Goal: Entertainment & Leisure: Consume media (video, audio)

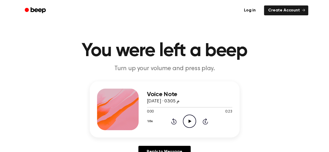
click at [189, 120] on icon "Play Audio" at bounding box center [189, 121] width 13 height 13
click at [147, 107] on div at bounding box center [189, 107] width 85 height 4
click at [206, 108] on div at bounding box center [189, 107] width 85 height 4
click at [186, 121] on icon "Play Audio" at bounding box center [189, 121] width 13 height 13
click at [189, 120] on icon at bounding box center [190, 121] width 2 height 3
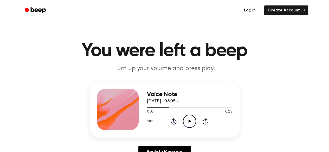
click at [188, 122] on icon "Play Audio" at bounding box center [189, 121] width 13 height 13
click at [188, 122] on icon "Pause Audio" at bounding box center [189, 121] width 13 height 13
click at [188, 120] on icon "Play Audio" at bounding box center [189, 121] width 13 height 13
click at [188, 120] on icon "Pause Audio" at bounding box center [189, 121] width 13 height 13
click at [192, 119] on icon "Play Audio" at bounding box center [189, 121] width 13 height 13
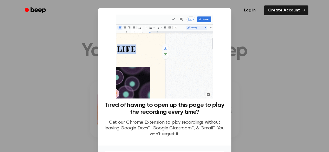
click at [280, 51] on div at bounding box center [164, 76] width 329 height 152
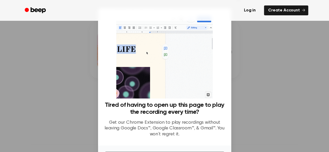
scroll to position [37, 0]
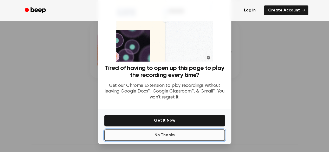
click at [183, 138] on button "No Thanks" at bounding box center [164, 135] width 121 height 11
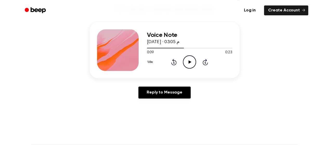
click at [189, 61] on icon "Play Audio" at bounding box center [189, 61] width 13 height 13
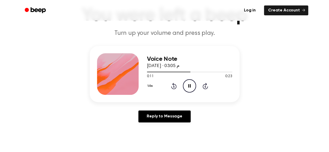
scroll to position [26, 0]
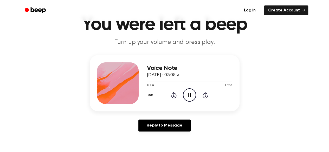
click at [190, 97] on icon "Pause Audio" at bounding box center [189, 95] width 13 height 13
click at [194, 93] on icon "Play Audio" at bounding box center [189, 95] width 13 height 13
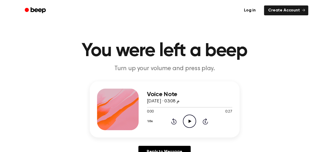
click at [190, 118] on icon "Play Audio" at bounding box center [189, 121] width 13 height 13
